Goal: Task Accomplishment & Management: Use online tool/utility

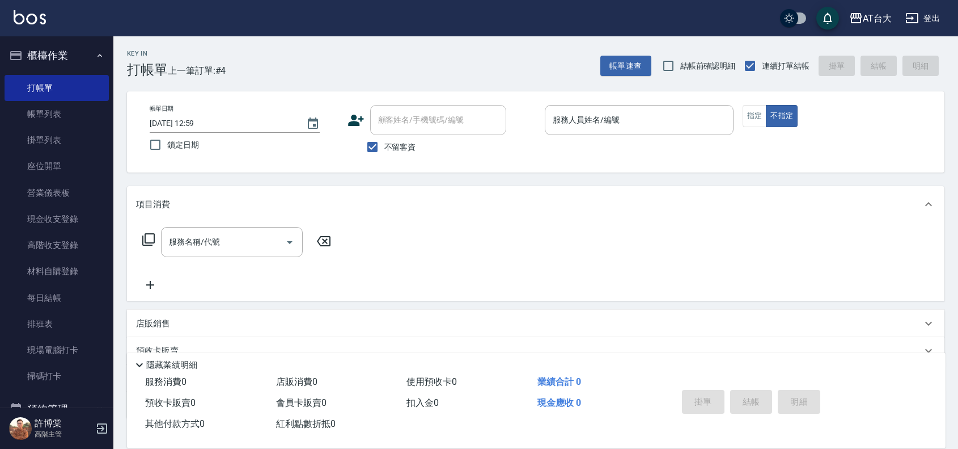
click at [589, 135] on p at bounding box center [639, 141] width 189 height 12
click at [589, 126] on input "服務人員姓名/編號" at bounding box center [639, 120] width 179 height 20
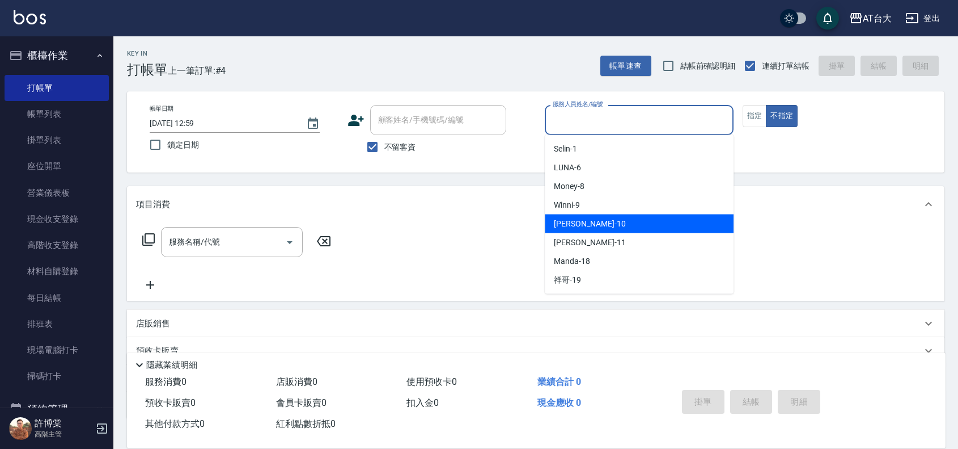
click at [588, 226] on div "JOJO -10" at bounding box center [639, 223] width 189 height 19
type input "JOJO-10"
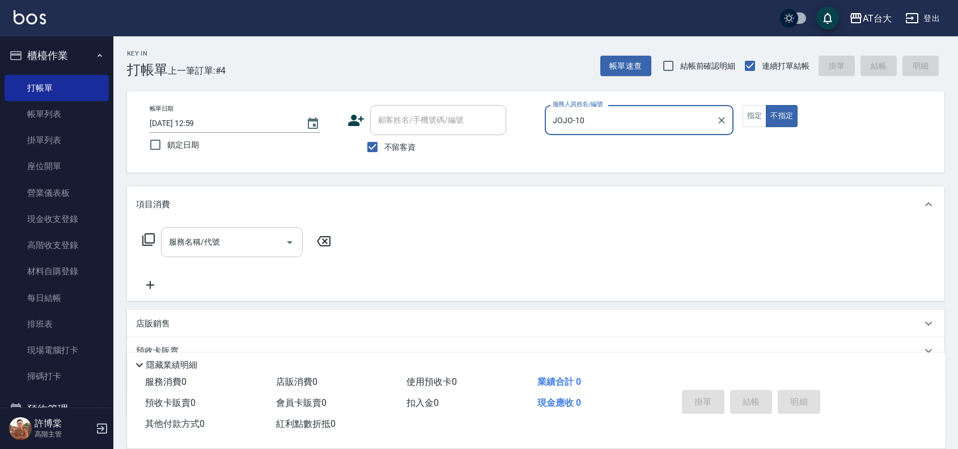
click at [220, 245] on input "服務名稱/代號" at bounding box center [223, 242] width 115 height 20
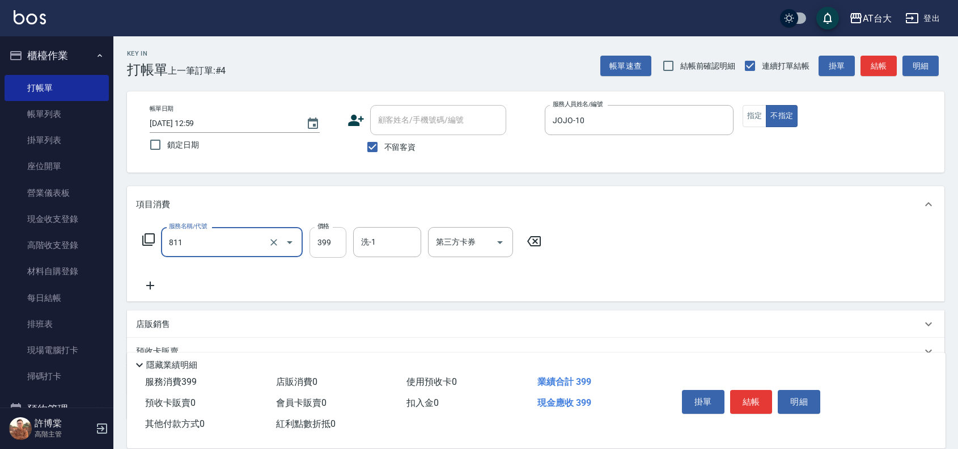
type input "洗+剪(811)"
click at [319, 236] on input "399" at bounding box center [328, 242] width 37 height 31
type input "450"
click at [735, 395] on button "結帳" at bounding box center [751, 402] width 43 height 24
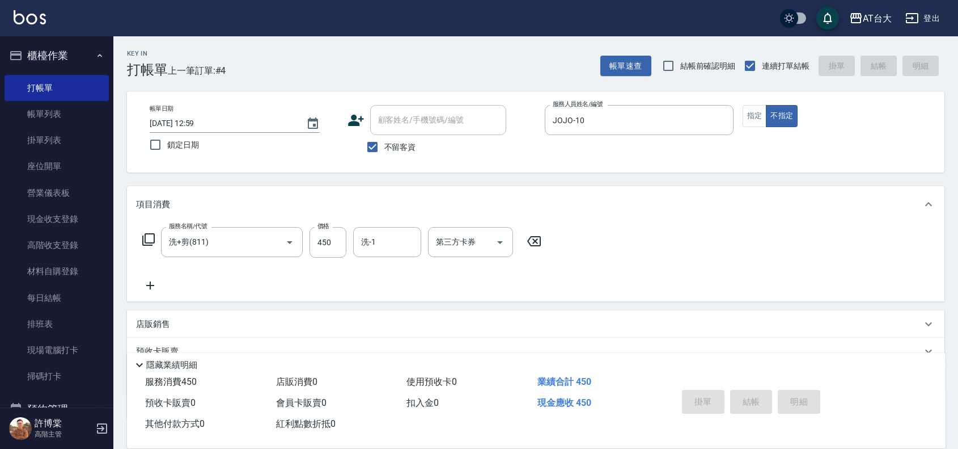
type input "[DATE] 13:34"
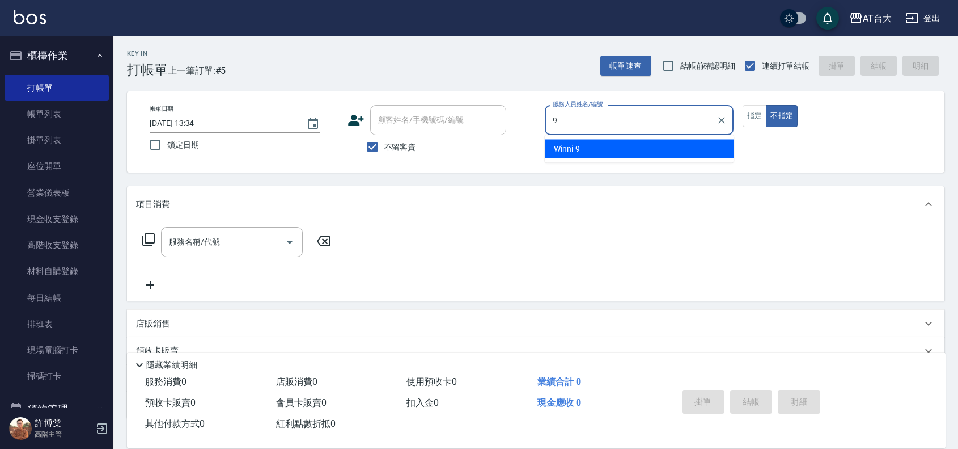
type input "Winni-9"
type button "false"
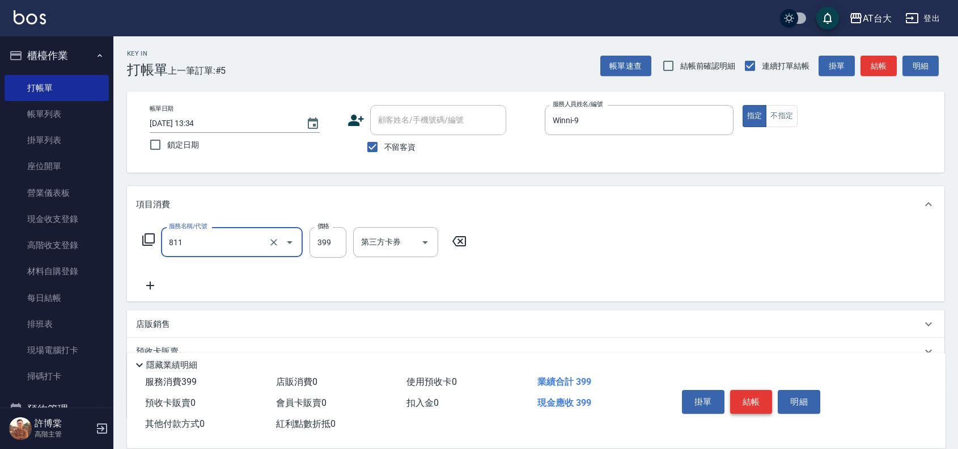
type input "洗+剪(811)"
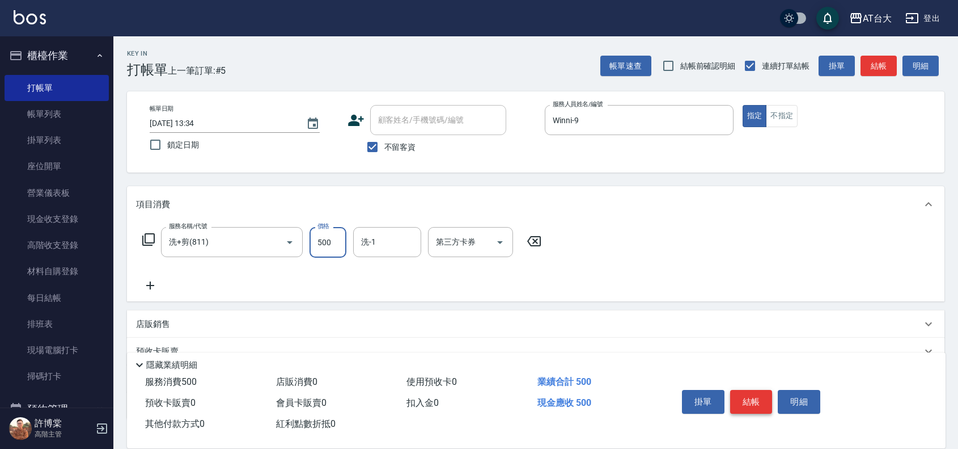
type input "500"
click at [749, 401] on button "結帳" at bounding box center [751, 402] width 43 height 24
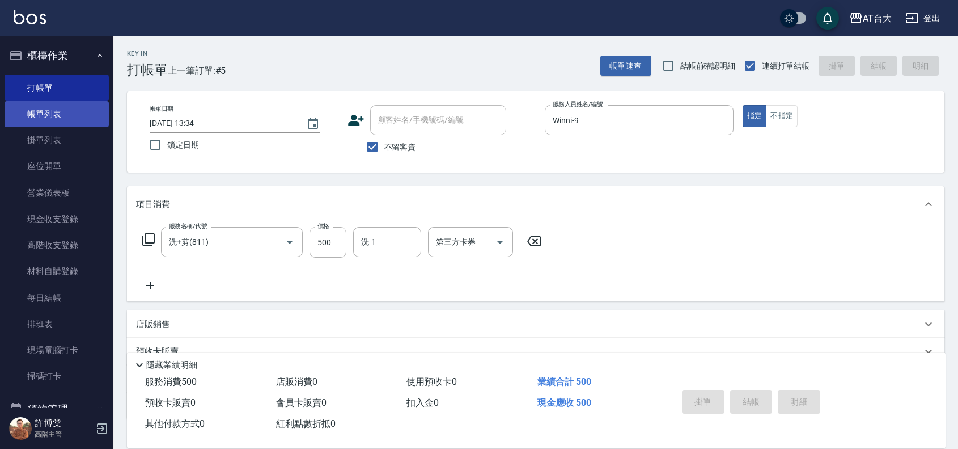
type input "[DATE] 13:55"
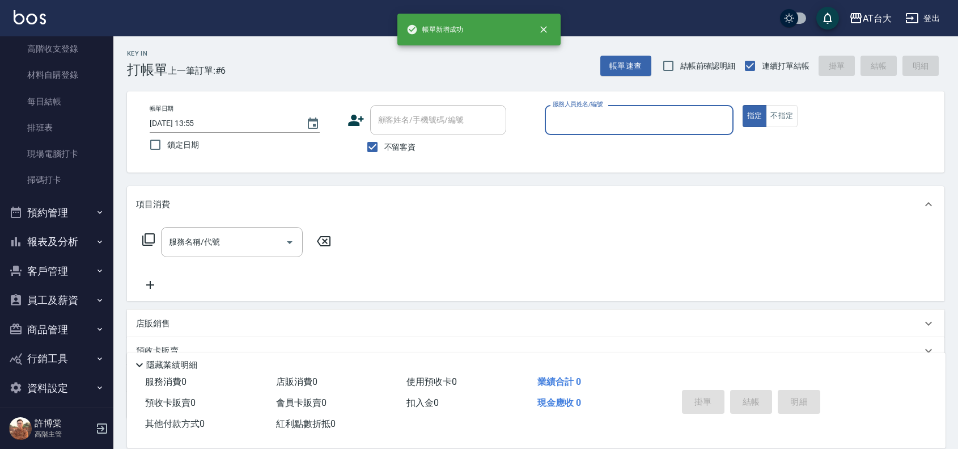
scroll to position [205, 0]
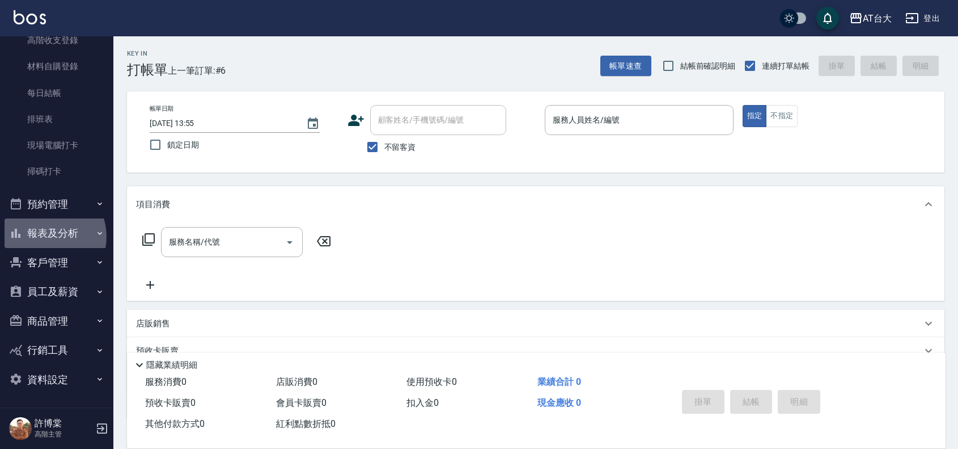
click at [45, 236] on button "報表及分析" at bounding box center [57, 232] width 104 height 29
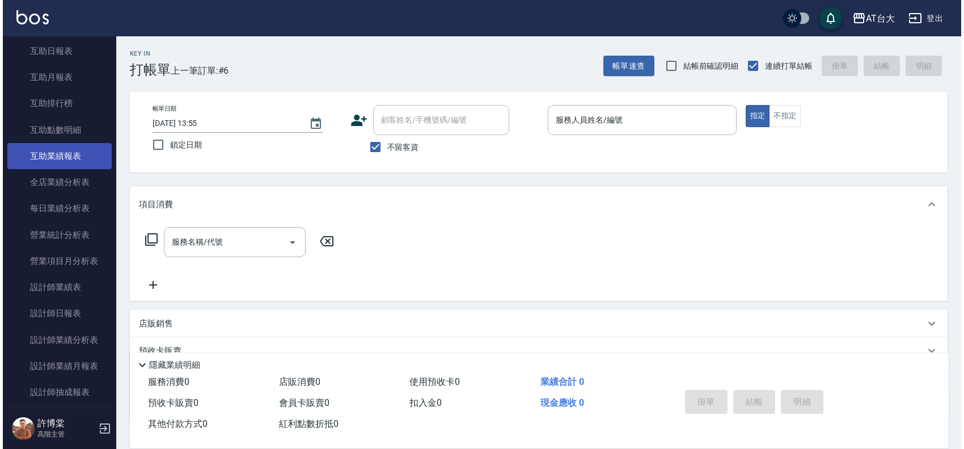
scroll to position [559, 0]
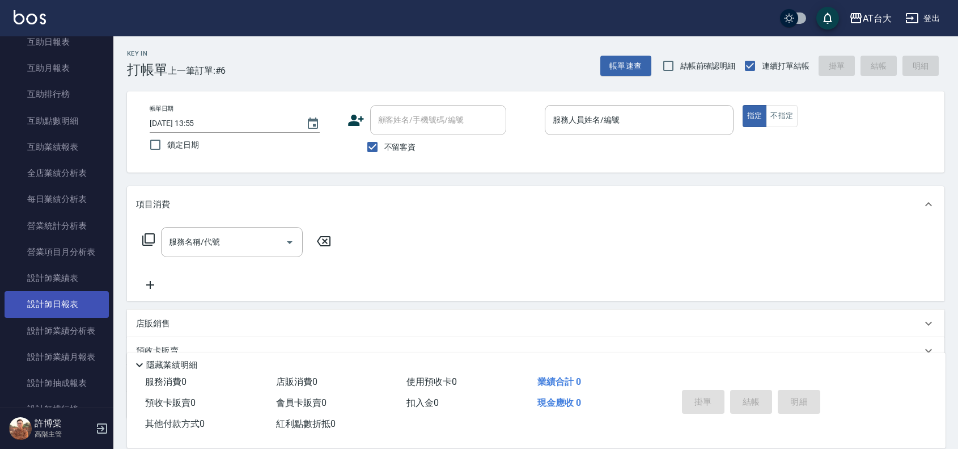
click at [84, 305] on link "設計師日報表" at bounding box center [57, 304] width 104 height 26
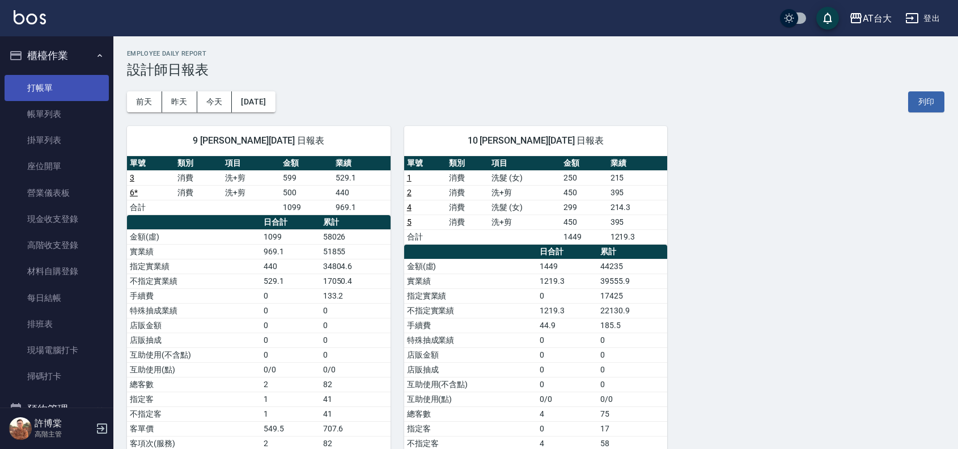
click at [49, 85] on link "打帳單" at bounding box center [57, 88] width 104 height 26
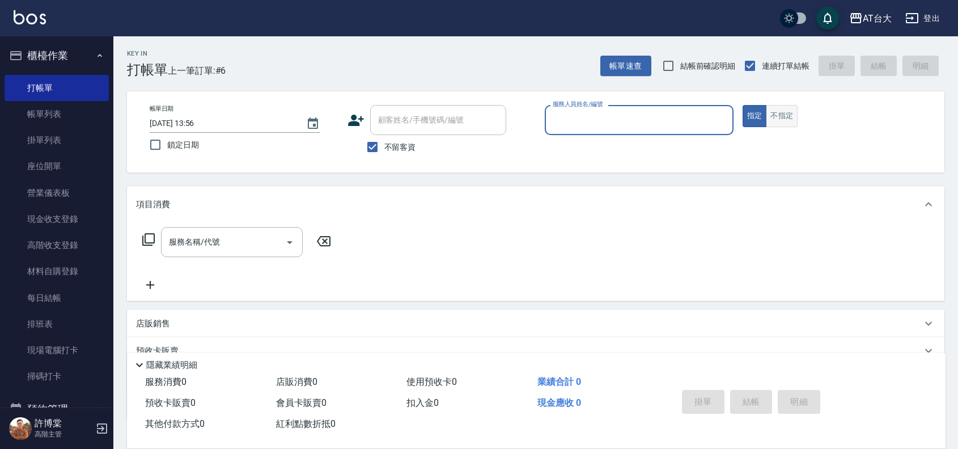
click at [792, 114] on button "不指定" at bounding box center [782, 116] width 32 height 22
click at [621, 129] on input "服務人員姓名/編號" at bounding box center [639, 120] width 179 height 20
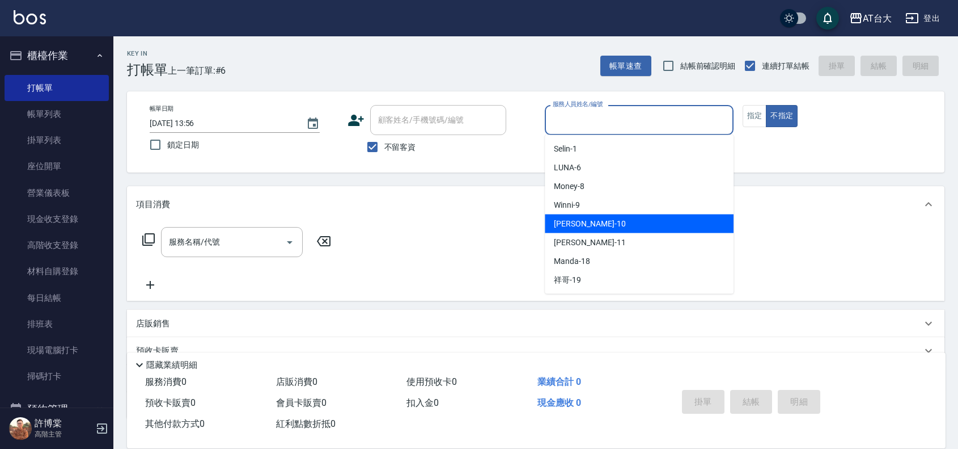
click at [628, 221] on div "JOJO -10" at bounding box center [639, 223] width 189 height 19
type input "JOJO-10"
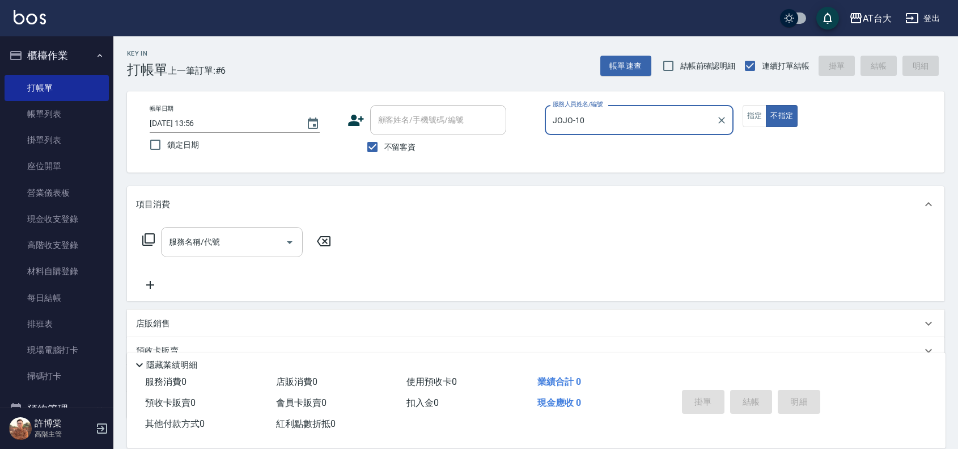
click at [219, 251] on input "服務名稱/代號" at bounding box center [223, 242] width 115 height 20
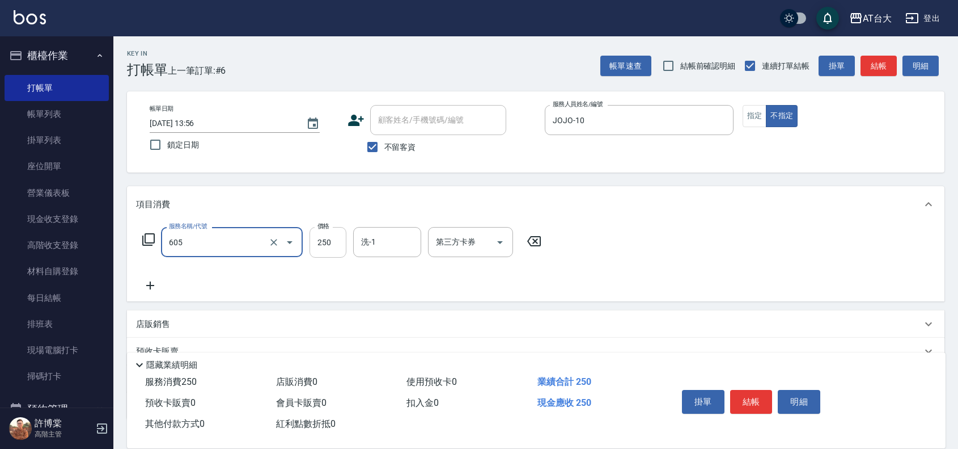
type input "洗髮 (女)(605)"
click at [318, 246] on input "250" at bounding box center [328, 242] width 37 height 31
type input "650"
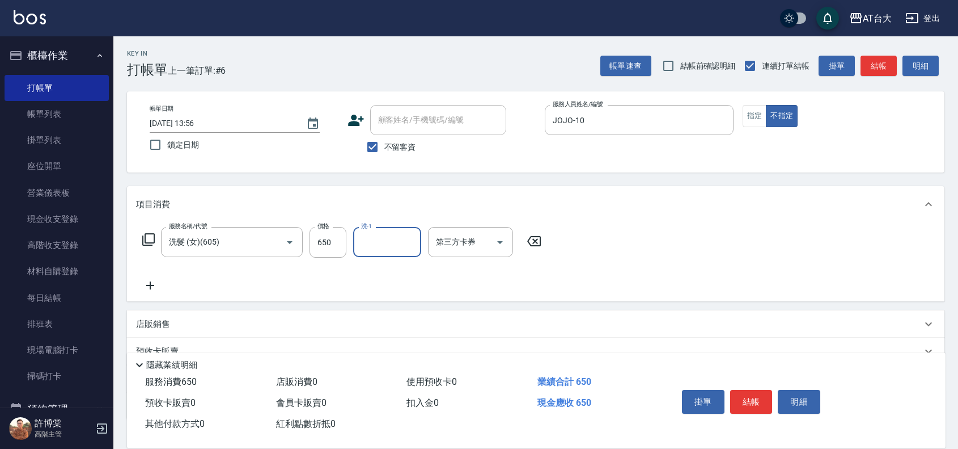
click at [740, 395] on button "結帳" at bounding box center [751, 402] width 43 height 24
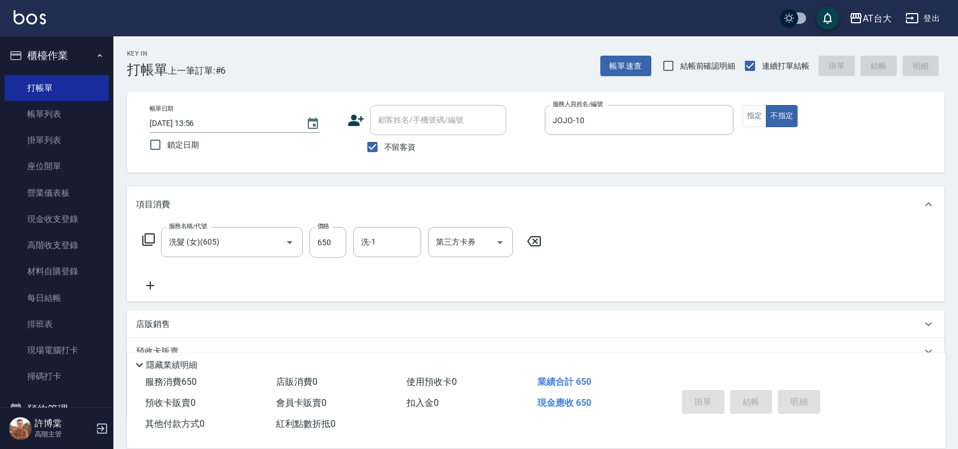
type input "[DATE] 14:22"
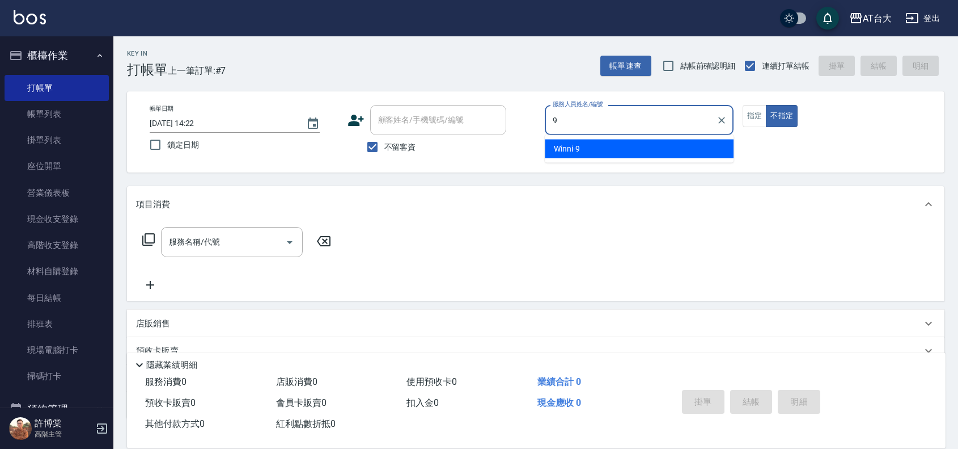
type input "Winni-9"
type button "false"
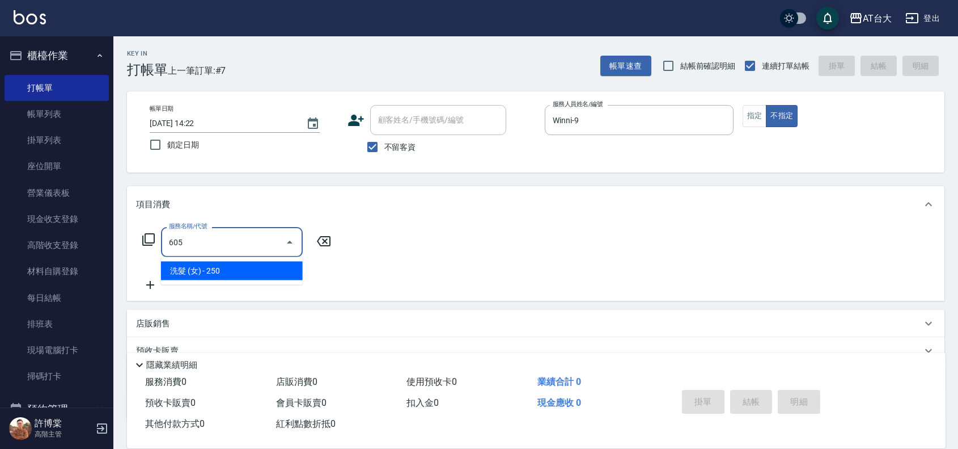
type input "洗髮 (女)(605)"
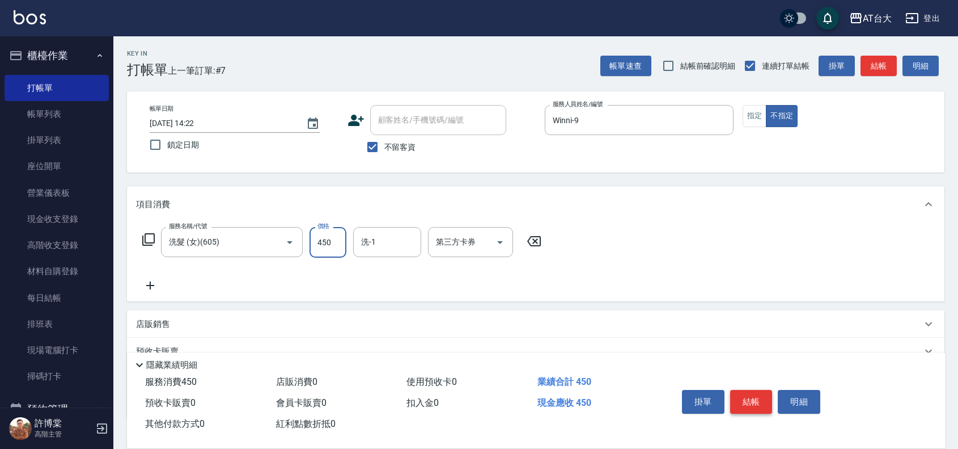
type input "450"
click at [757, 395] on button "結帳" at bounding box center [751, 402] width 43 height 24
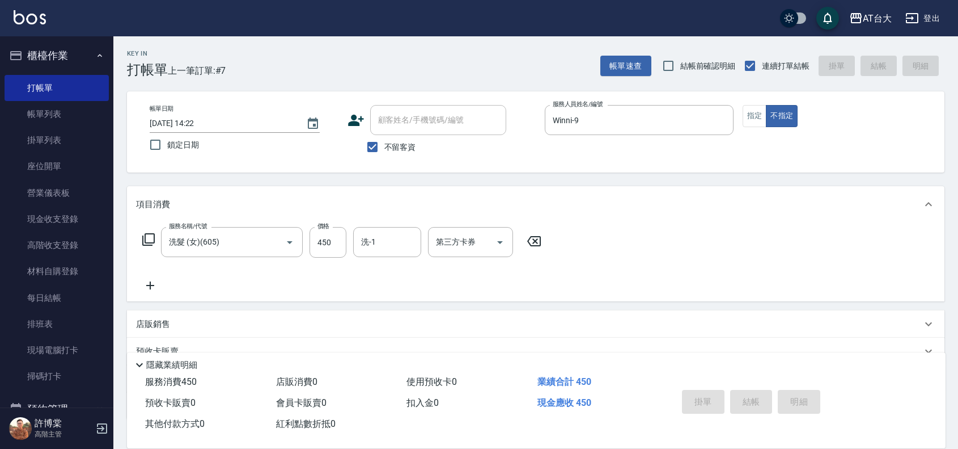
type input "[DATE] 14:43"
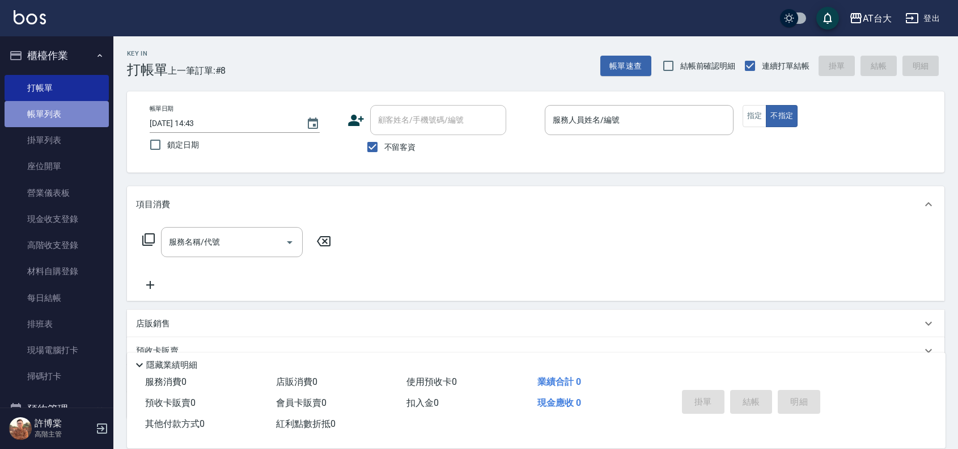
click at [95, 123] on link "帳單列表" at bounding box center [57, 114] width 104 height 26
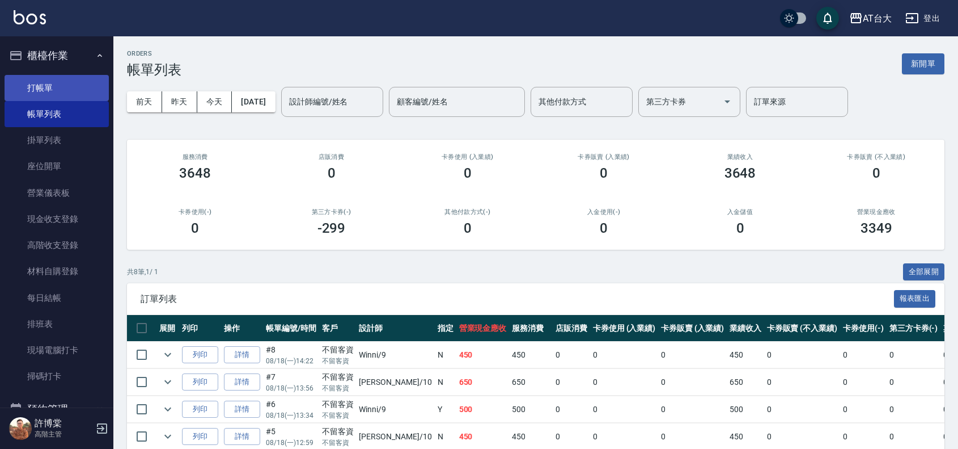
click at [18, 87] on link "打帳單" at bounding box center [57, 88] width 104 height 26
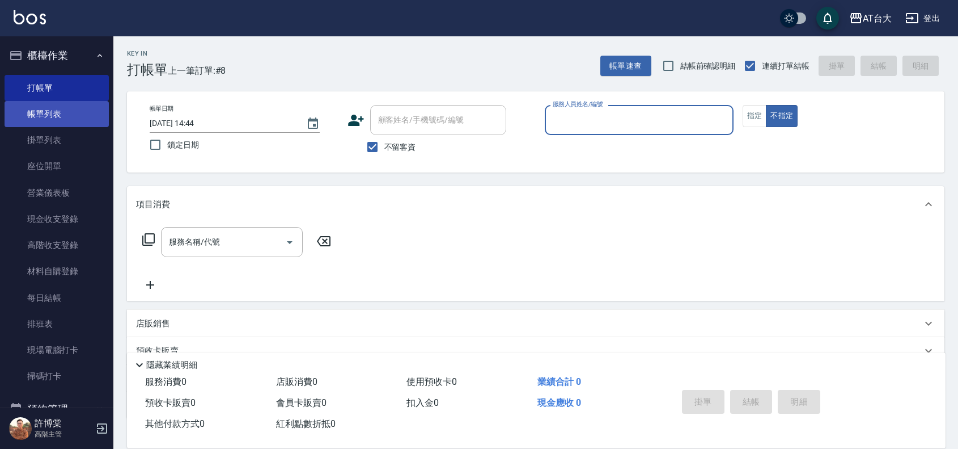
click at [66, 109] on link "帳單列表" at bounding box center [57, 114] width 104 height 26
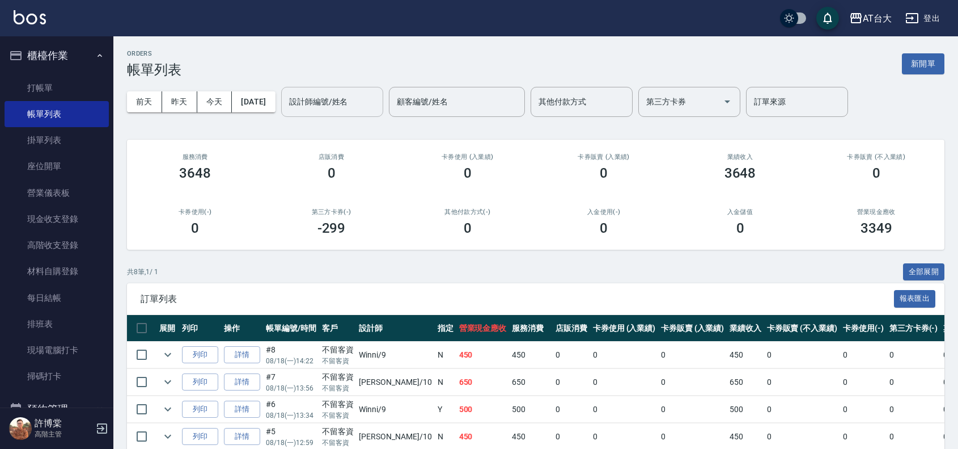
click at [350, 108] on input "設計師編號/姓名" at bounding box center [332, 102] width 92 height 20
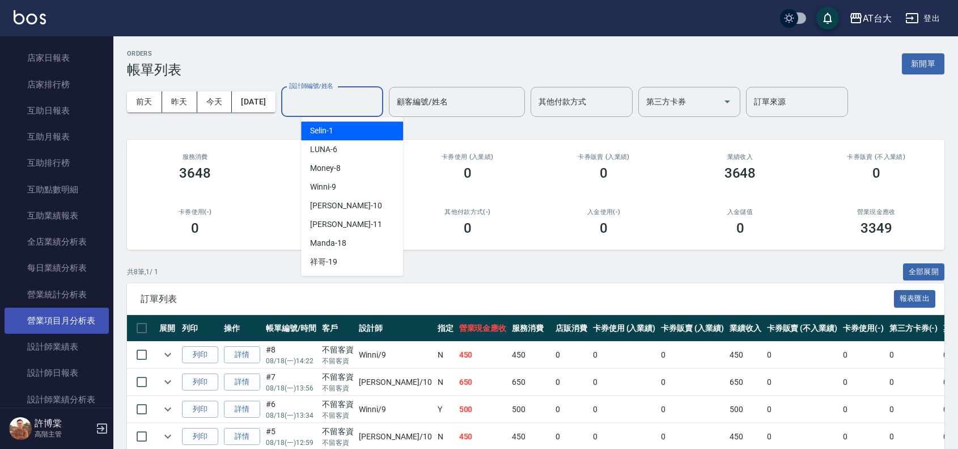
scroll to position [496, 0]
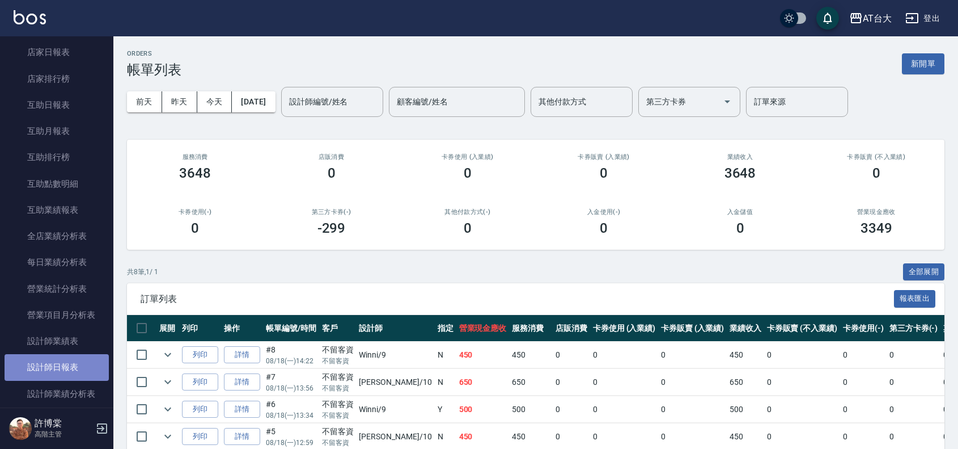
click at [75, 356] on link "設計師日報表" at bounding box center [57, 367] width 104 height 26
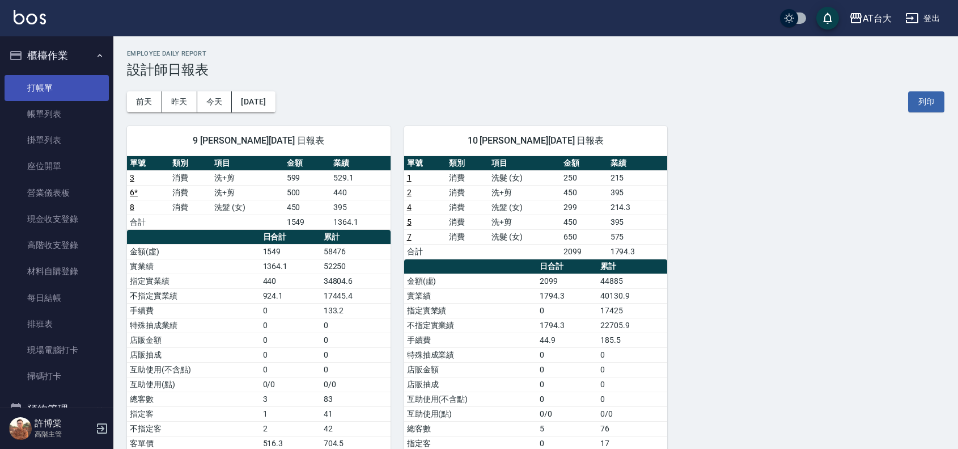
click at [65, 96] on link "打帳單" at bounding box center [57, 88] width 104 height 26
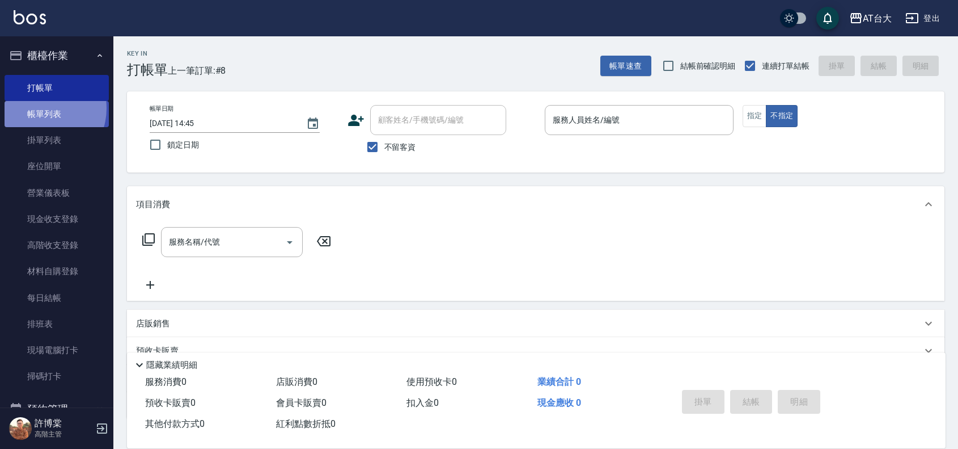
click at [40, 108] on link "帳單列表" at bounding box center [57, 114] width 104 height 26
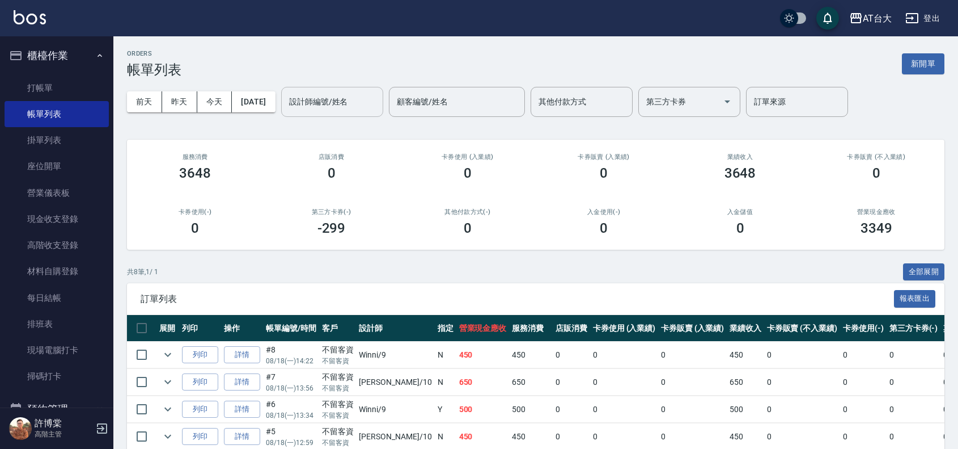
click at [374, 89] on div "設計師編號/姓名" at bounding box center [332, 102] width 102 height 30
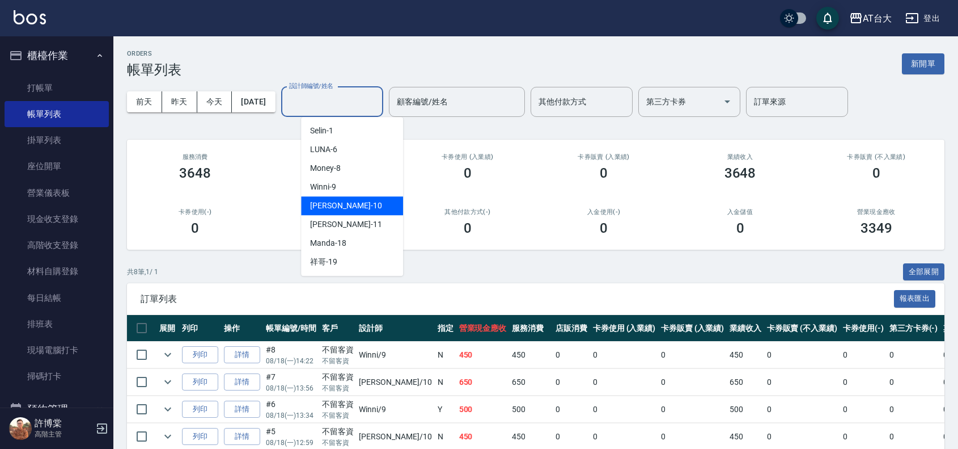
click at [326, 209] on span "JOJO -10" at bounding box center [345, 206] width 71 height 12
type input "JOJO-10"
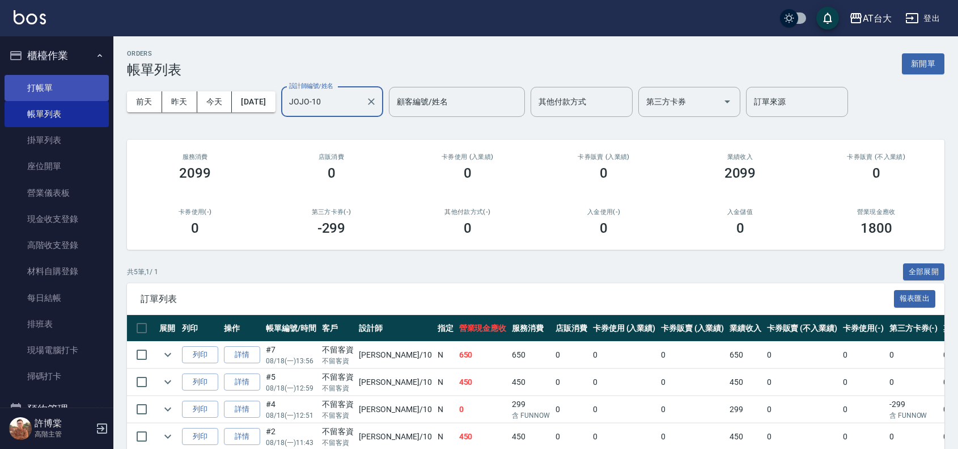
click at [58, 81] on link "打帳單" at bounding box center [57, 88] width 104 height 26
